Goal: Complete application form

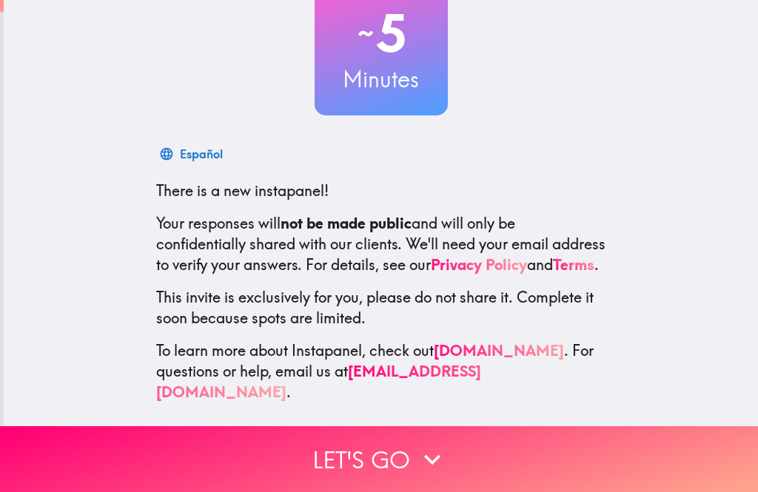
scroll to position [113, 0]
click at [424, 461] on icon "button" at bounding box center [432, 459] width 33 height 33
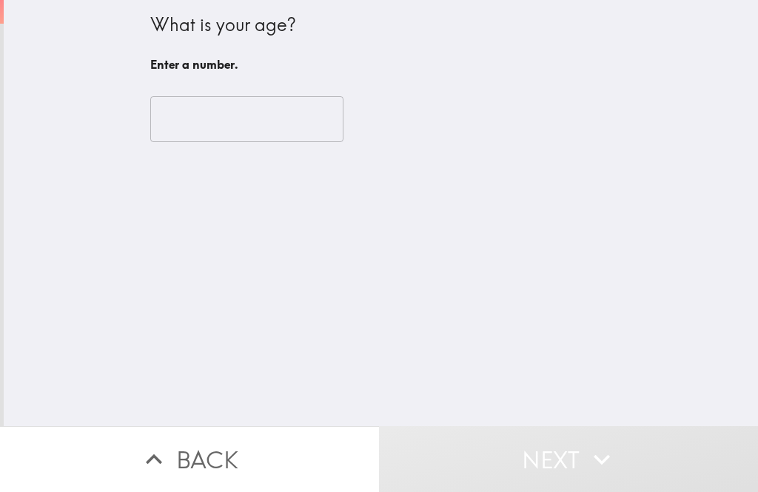
click at [292, 130] on input "number" at bounding box center [246, 119] width 193 height 46
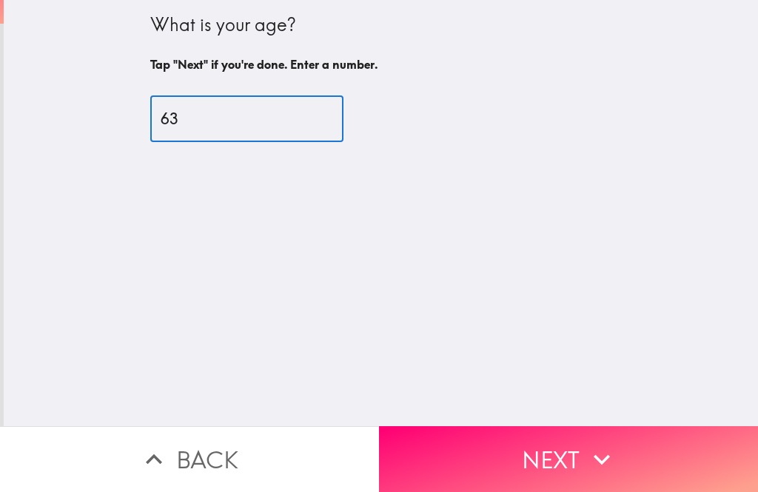
type input "63"
click at [541, 461] on button "Next" at bounding box center [568, 459] width 379 height 66
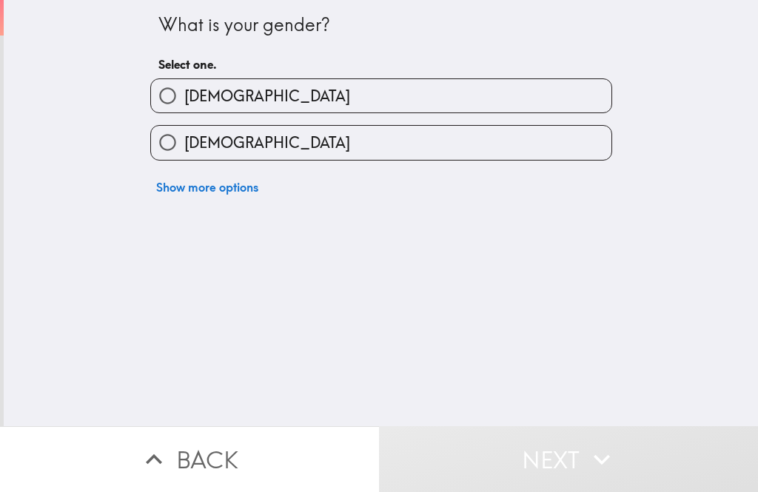
click at [437, 94] on label "[DEMOGRAPHIC_DATA]" at bounding box center [381, 95] width 460 height 33
click at [184, 94] on input "[DEMOGRAPHIC_DATA]" at bounding box center [167, 95] width 33 height 33
radio input "true"
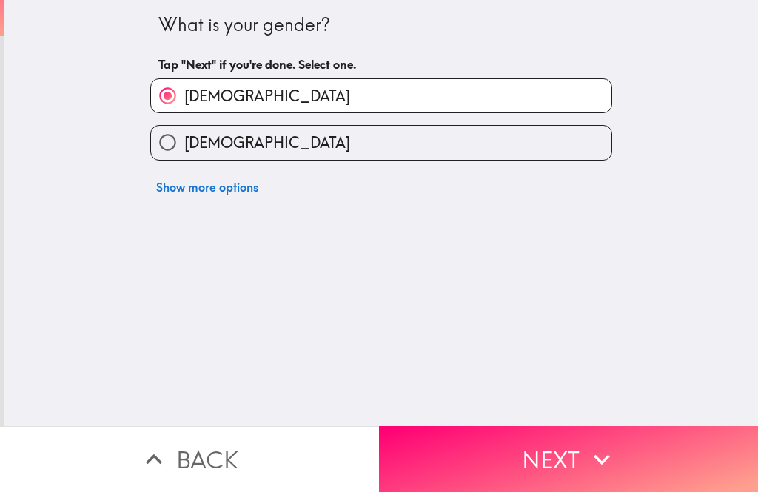
click at [574, 460] on button "Next" at bounding box center [568, 459] width 379 height 66
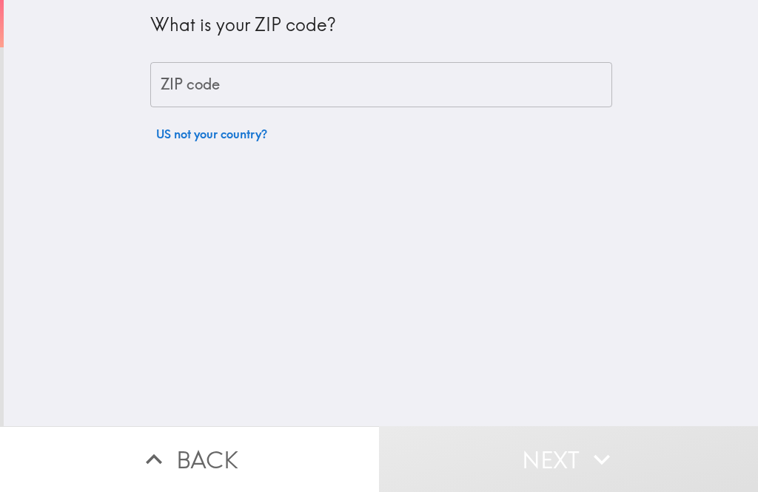
click at [423, 94] on input "ZIP code" at bounding box center [381, 85] width 462 height 46
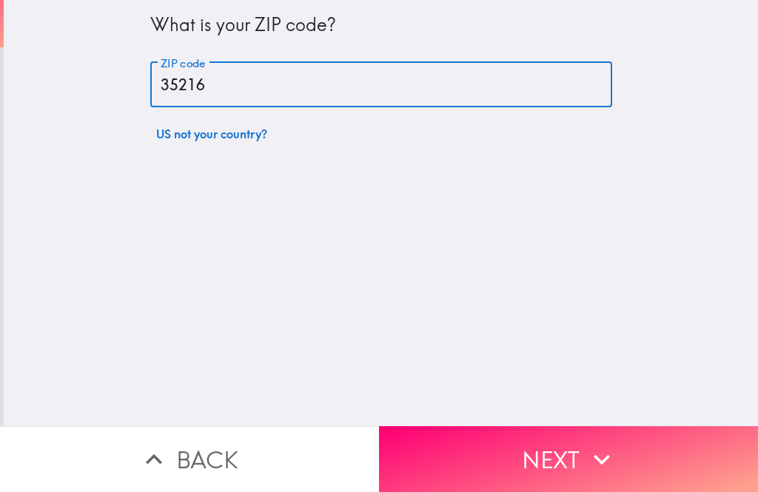
type input "35216"
click at [540, 455] on button "Next" at bounding box center [568, 459] width 379 height 66
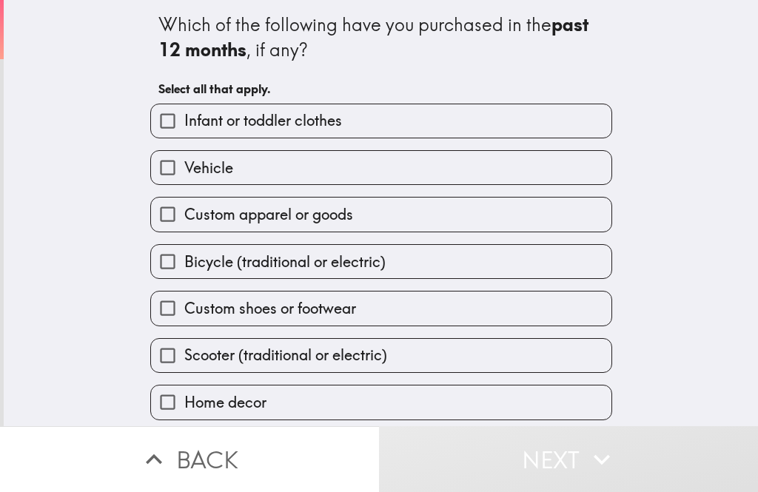
click at [554, 127] on label "Infant or toddler clothes" at bounding box center [381, 120] width 460 height 33
click at [184, 127] on input "Infant or toddler clothes" at bounding box center [167, 120] width 33 height 33
checkbox input "true"
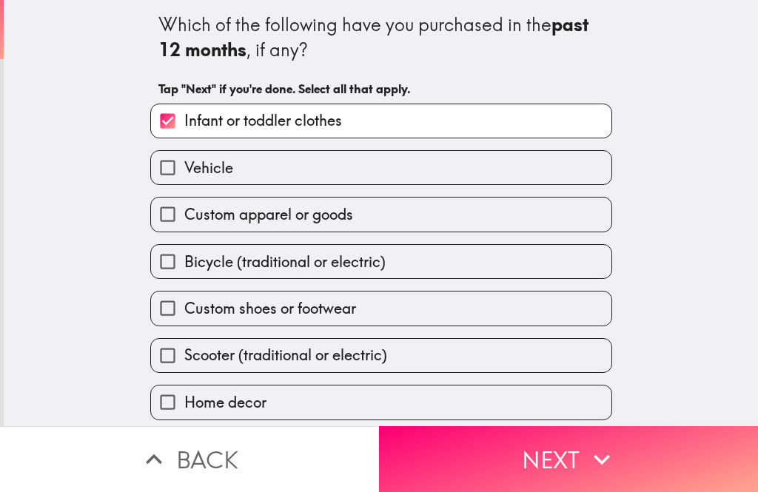
click at [537, 313] on label "Custom shoes or footwear" at bounding box center [381, 308] width 460 height 33
click at [184, 313] on input "Custom shoes or footwear" at bounding box center [167, 308] width 33 height 33
checkbox input "true"
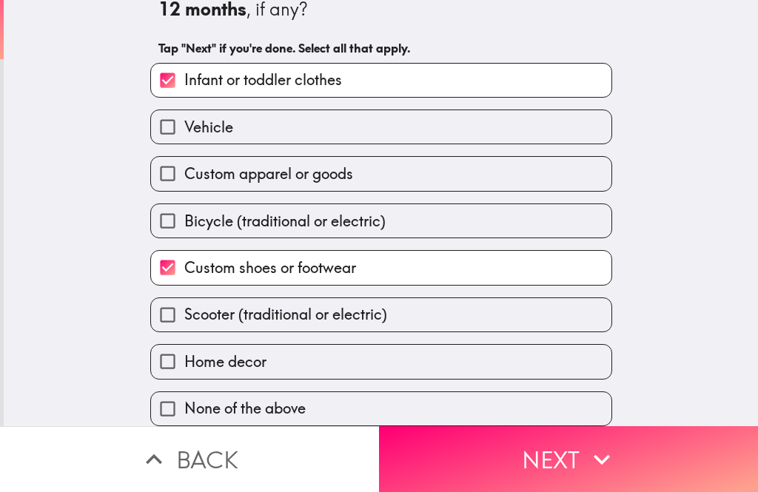
scroll to position [43, 0]
click at [537, 357] on label "Home decor" at bounding box center [381, 361] width 460 height 33
click at [184, 357] on input "Home decor" at bounding box center [167, 361] width 33 height 33
checkbox input "true"
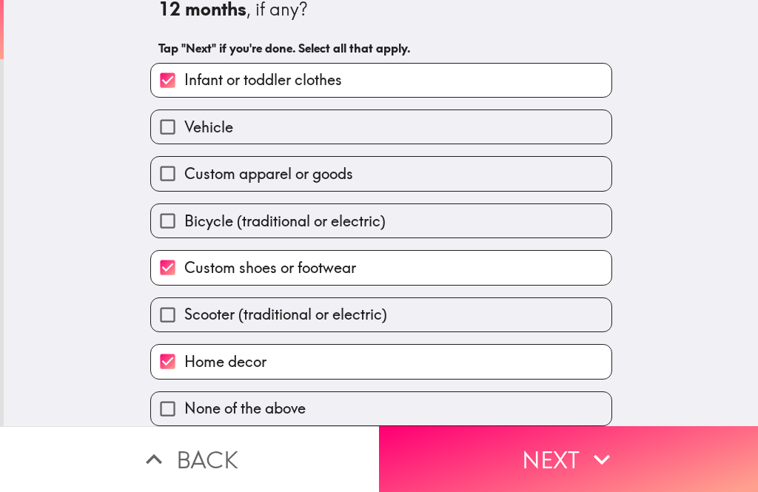
click at [618, 465] on button "Next" at bounding box center [568, 459] width 379 height 66
